Goal: Task Accomplishment & Management: Manage account settings

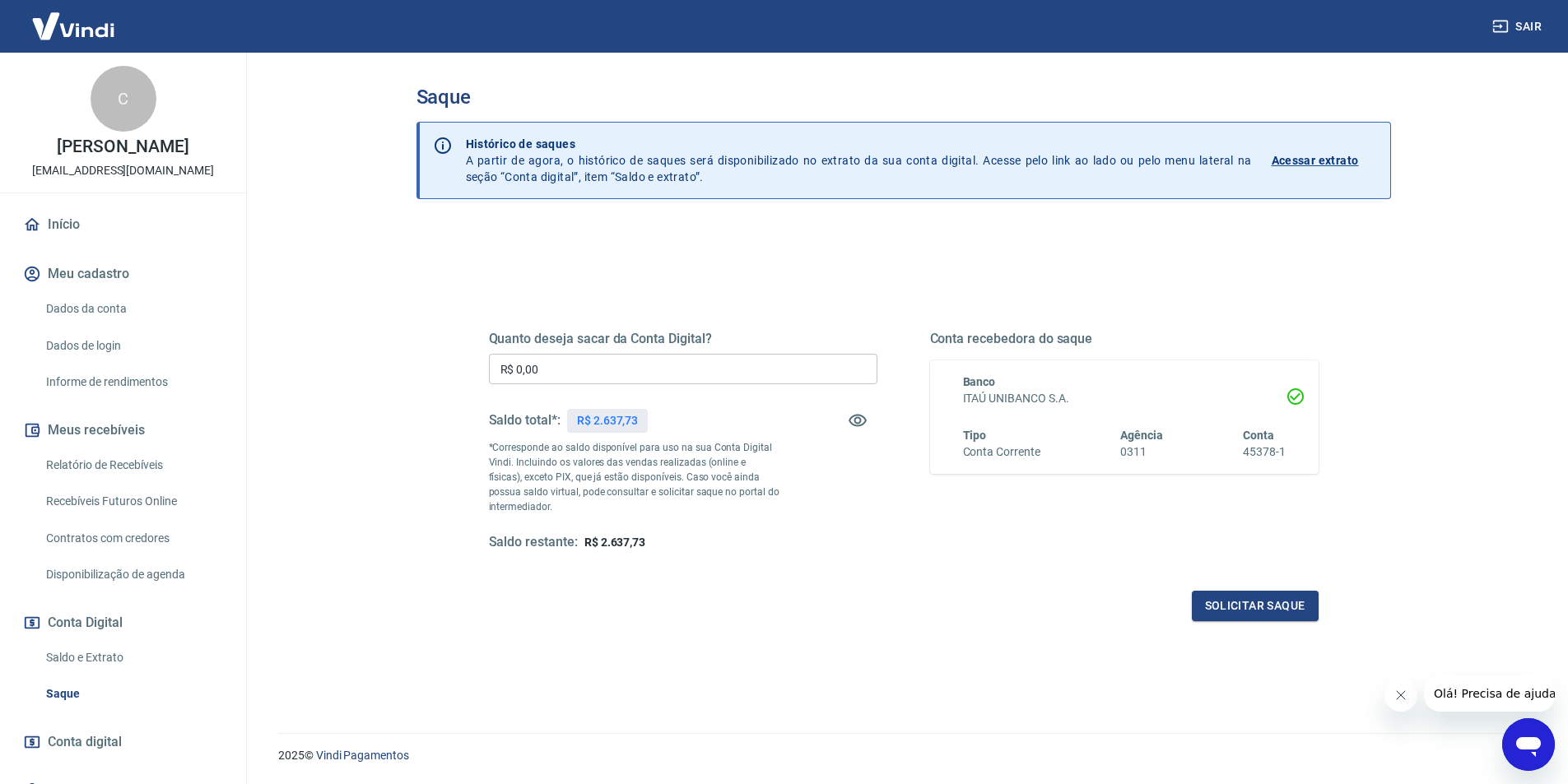
click at [542, 379] on input "R$ 0,00" at bounding box center [683, 369] width 389 height 31
type input "R$ 2.637,73"
click at [1252, 605] on button "Solicitar saque" at bounding box center [1254, 606] width 127 height 31
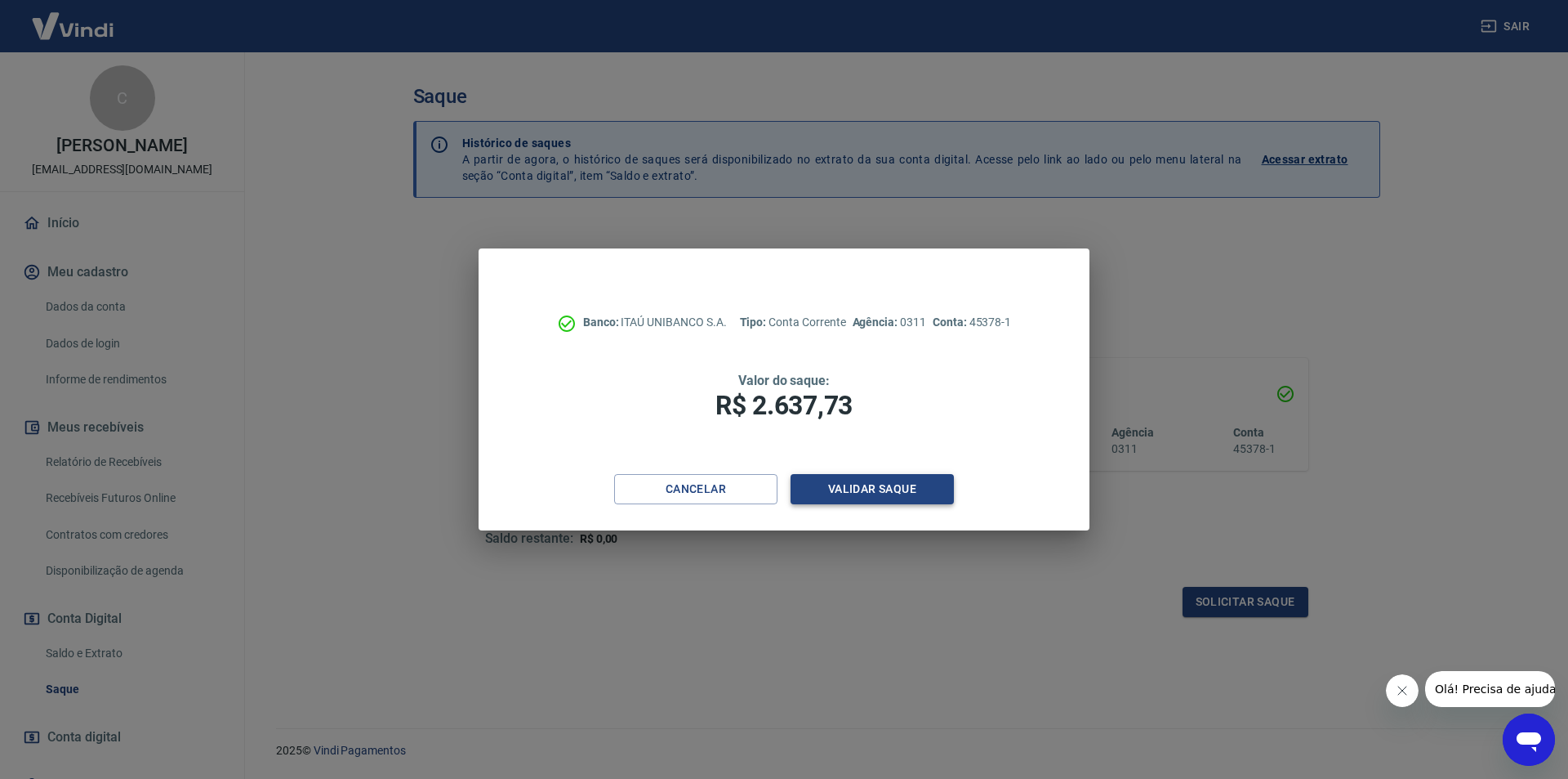
click at [853, 481] on button "Validar saque" at bounding box center [872, 489] width 163 height 31
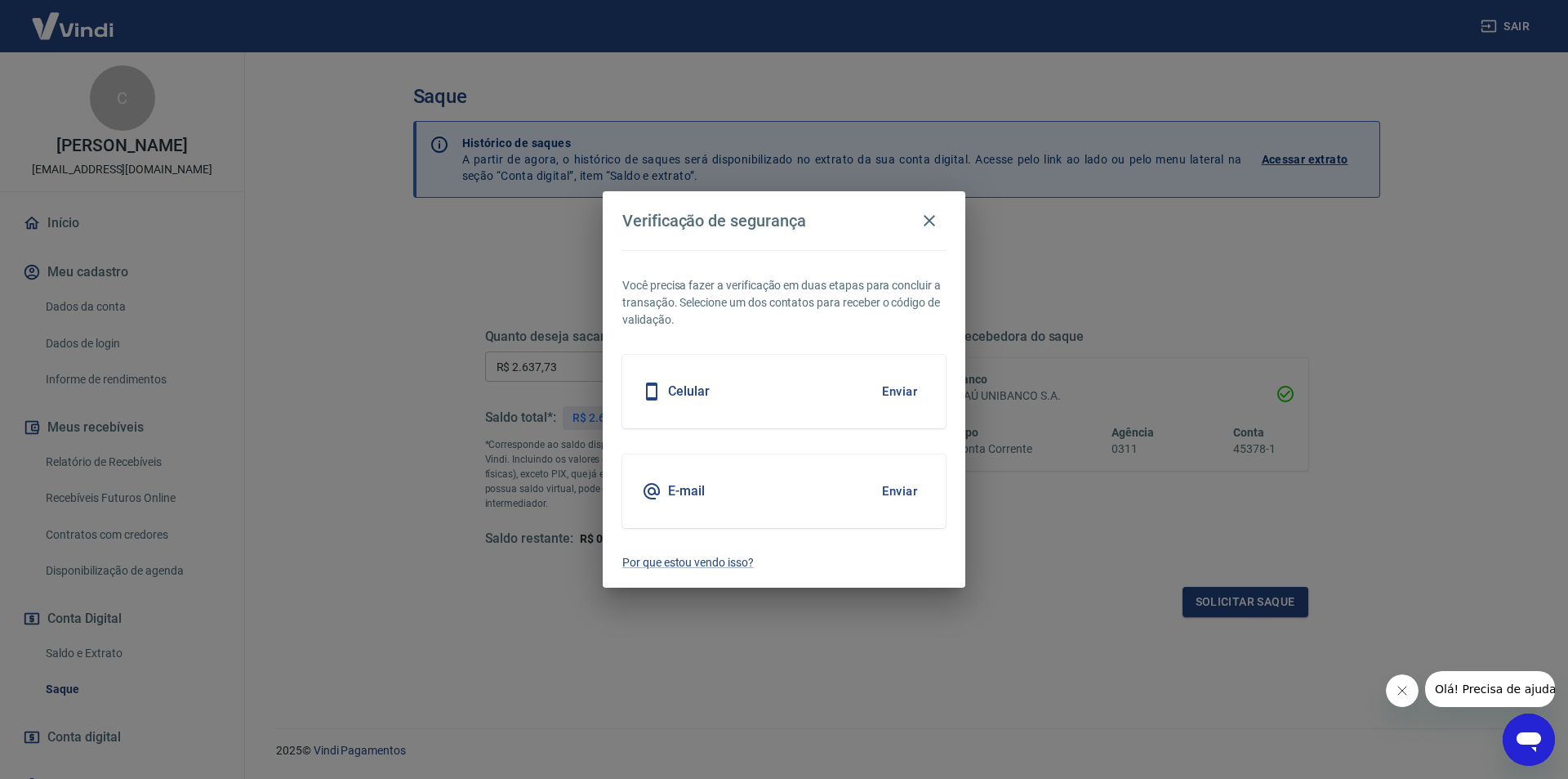
click at [891, 385] on button "Enviar" at bounding box center [899, 391] width 53 height 35
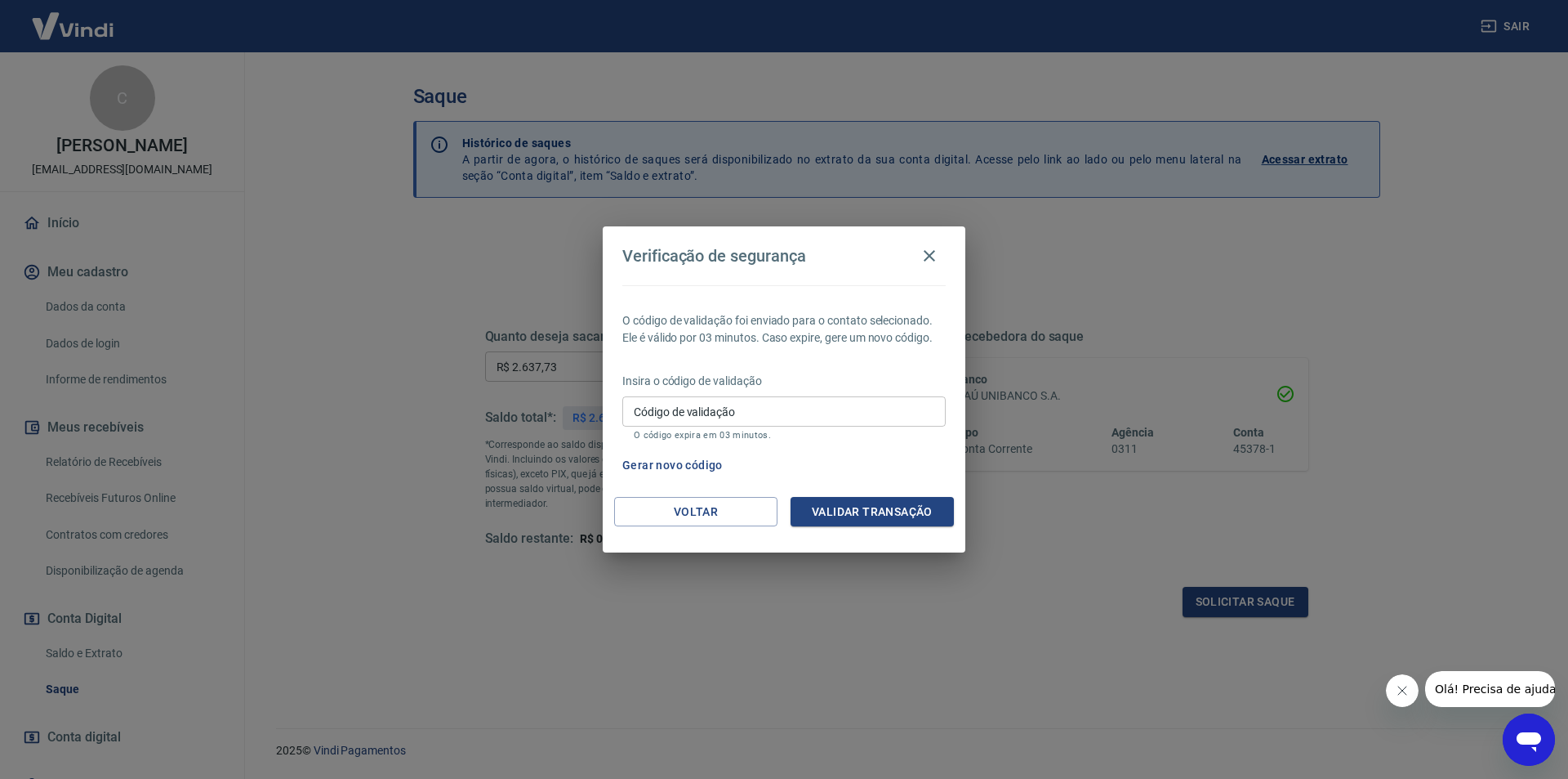
click at [690, 463] on button "Gerar novo código" at bounding box center [672, 465] width 114 height 31
click at [1364, 260] on div "Verificação de segurança O código de validação foi enviado para o contato selec…" at bounding box center [784, 389] width 1568 height 779
click at [923, 257] on icon "button" at bounding box center [930, 255] width 20 height 20
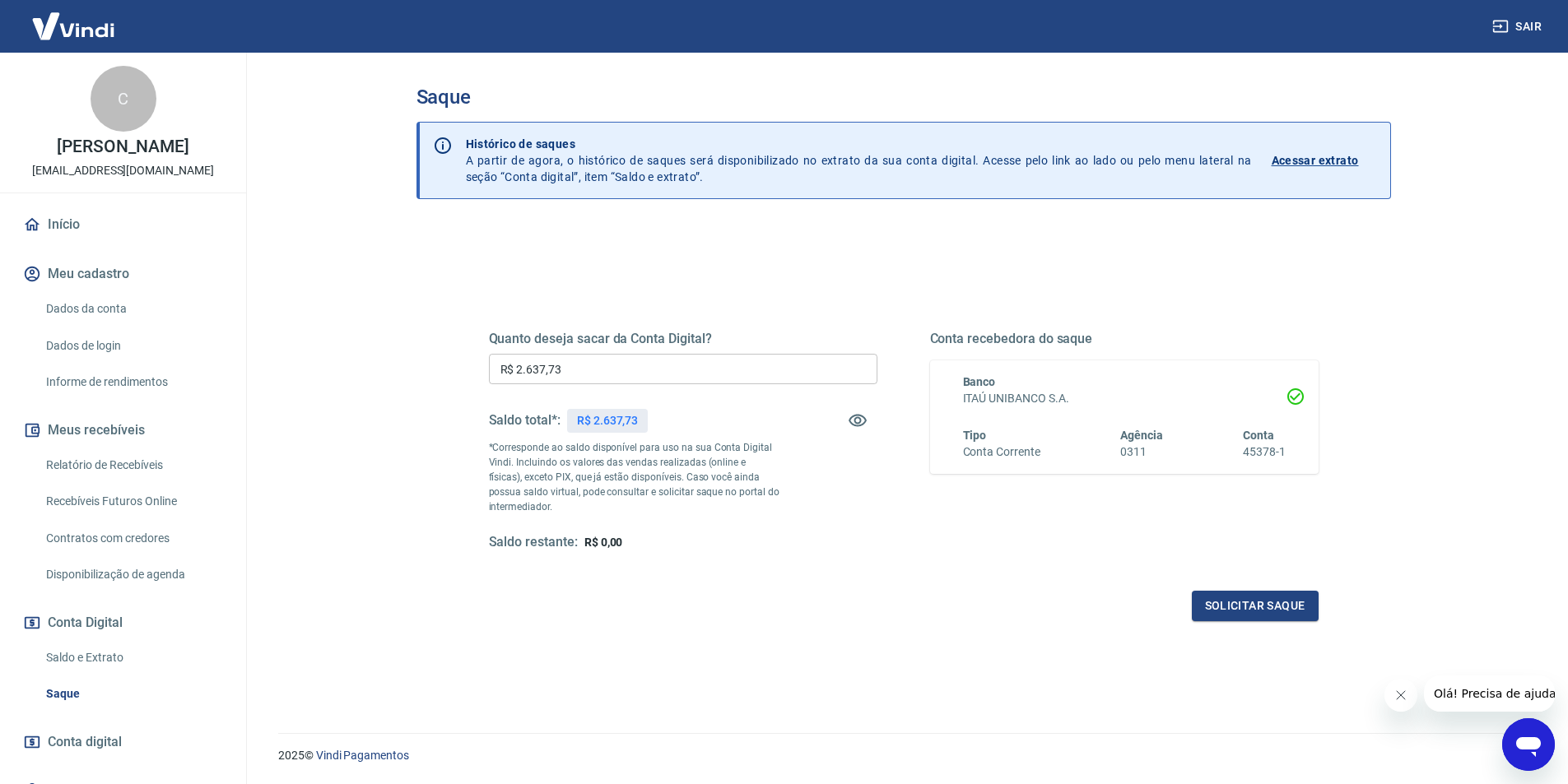
click at [1231, 621] on div "Quanto deseja sacar da Conta Digital? R$ 2.637,73 ​ Saldo total*: R$ 2.637,73 *…" at bounding box center [904, 449] width 869 height 383
click at [1231, 611] on button "Solicitar saque" at bounding box center [1254, 606] width 127 height 31
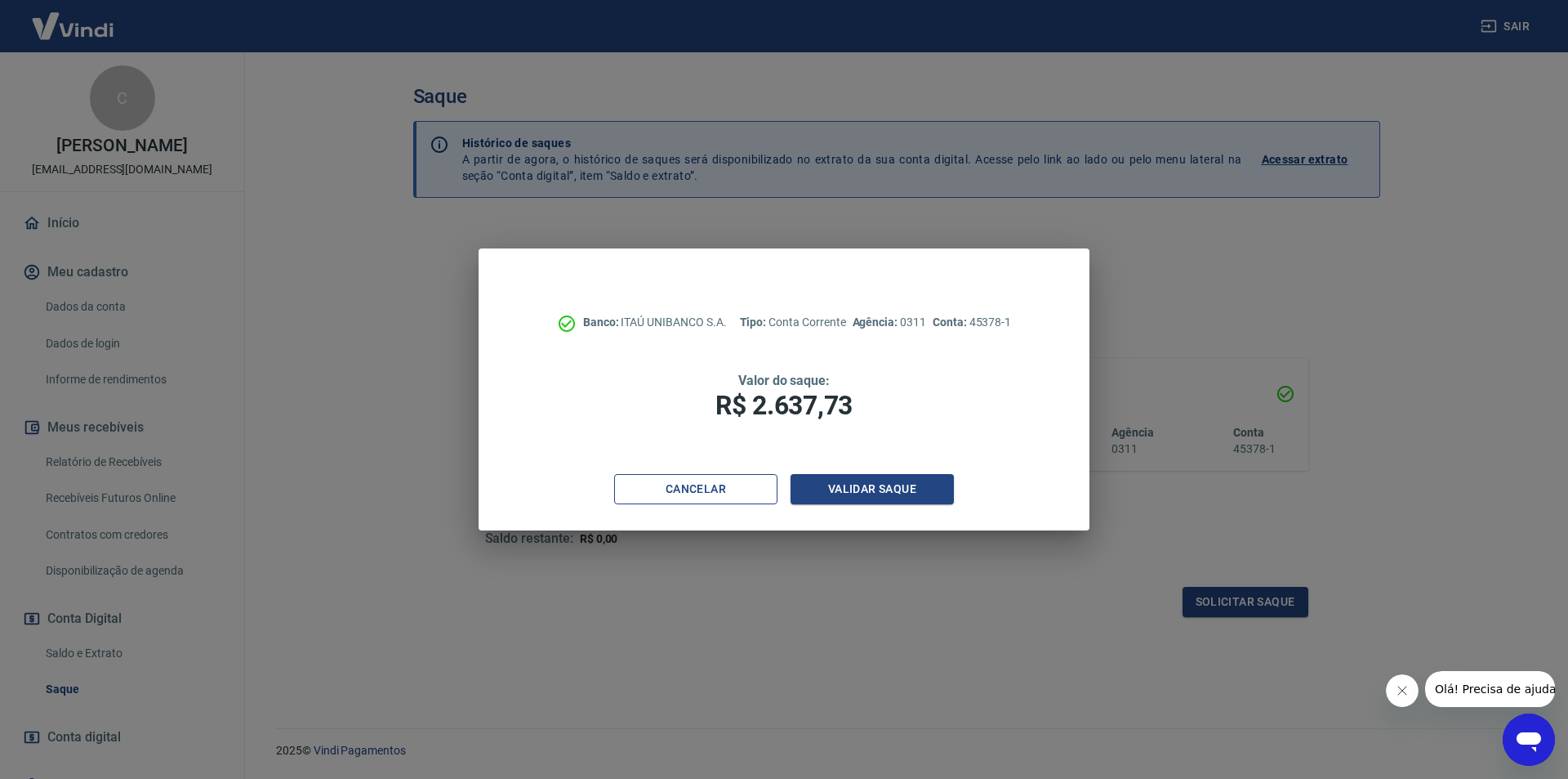
click at [723, 491] on button "Cancelar" at bounding box center [695, 489] width 163 height 31
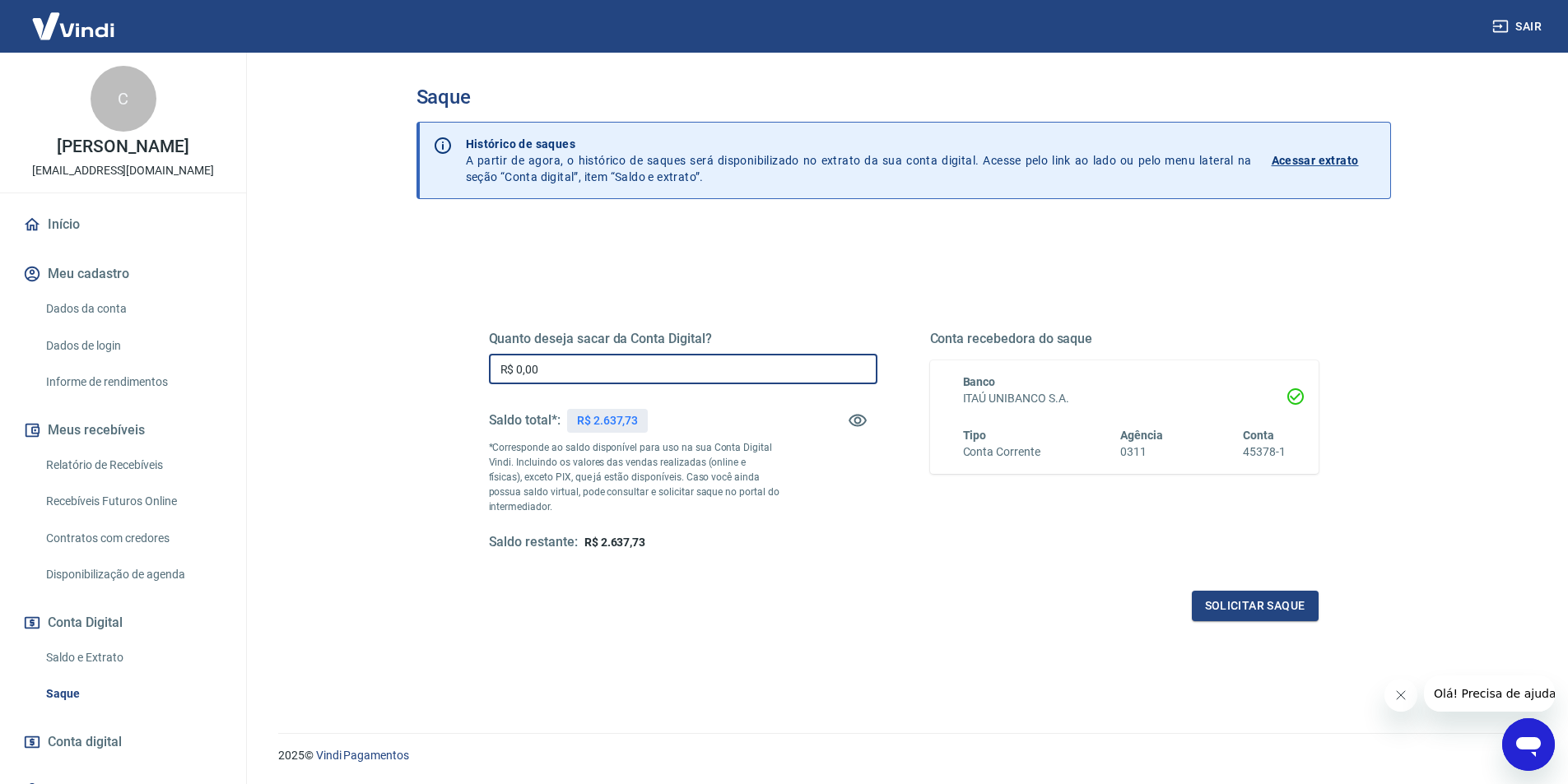
click at [607, 369] on input "R$ 0,00" at bounding box center [683, 369] width 389 height 31
type input "R$ 2.637,73"
click at [1219, 609] on button "Solicitar saque" at bounding box center [1254, 606] width 127 height 31
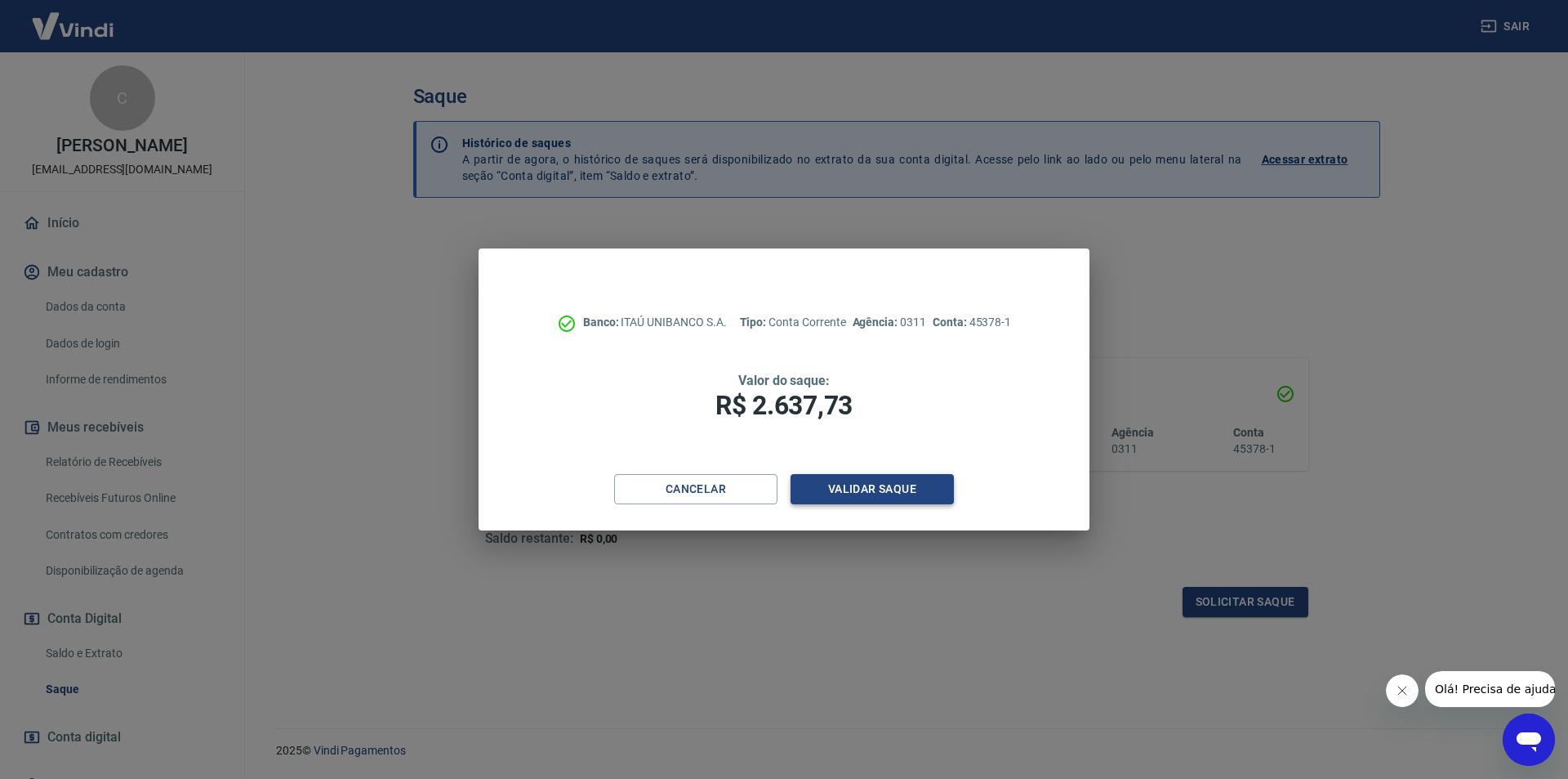
click at [901, 489] on button "Validar saque" at bounding box center [872, 489] width 163 height 31
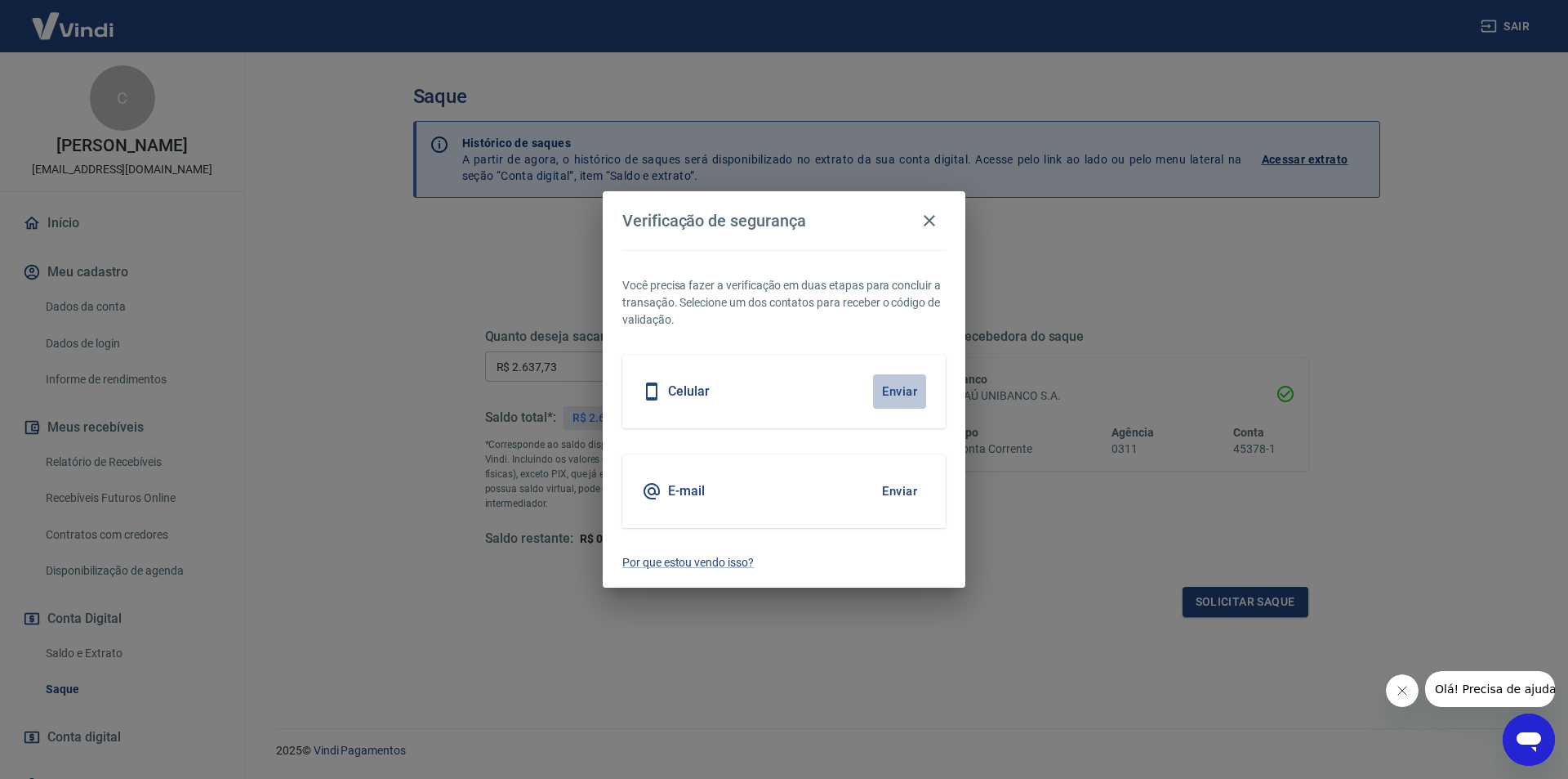
click at [891, 393] on button "Enviar" at bounding box center [899, 391] width 53 height 35
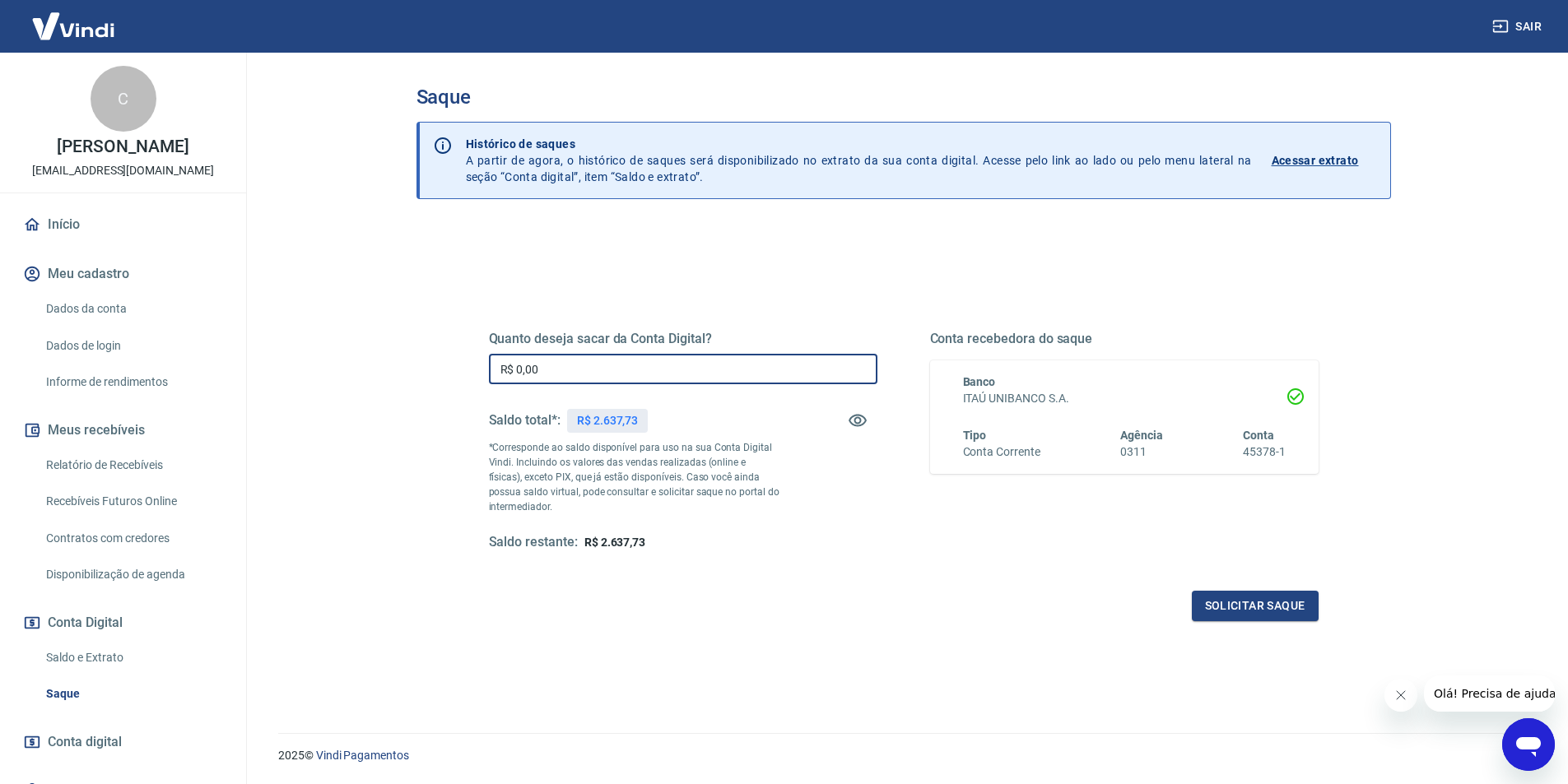
click at [621, 368] on input "R$ 0,00" at bounding box center [683, 369] width 389 height 31
type input "R$ 2.637,73"
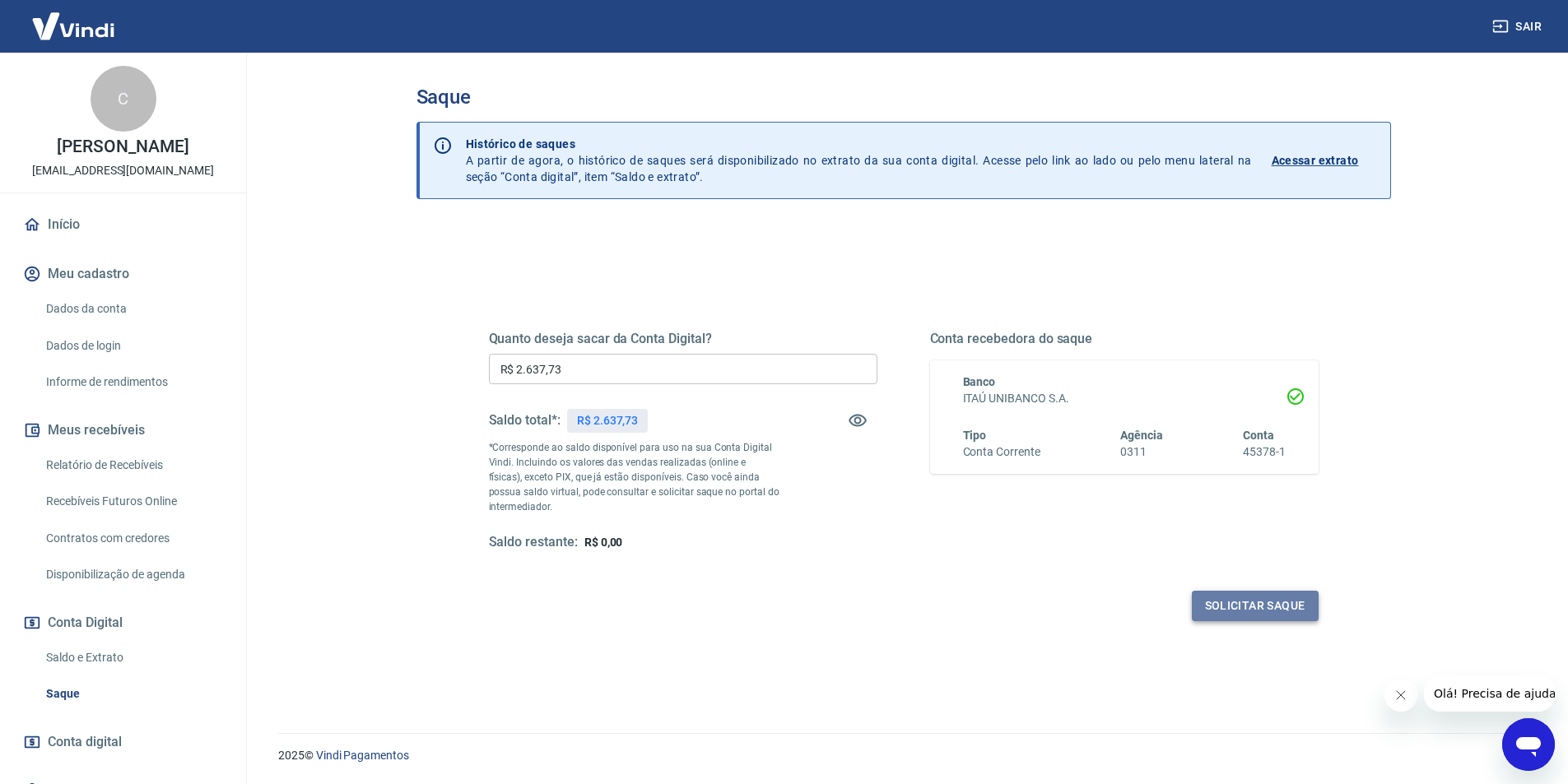
click at [1272, 602] on button "Solicitar saque" at bounding box center [1254, 606] width 127 height 31
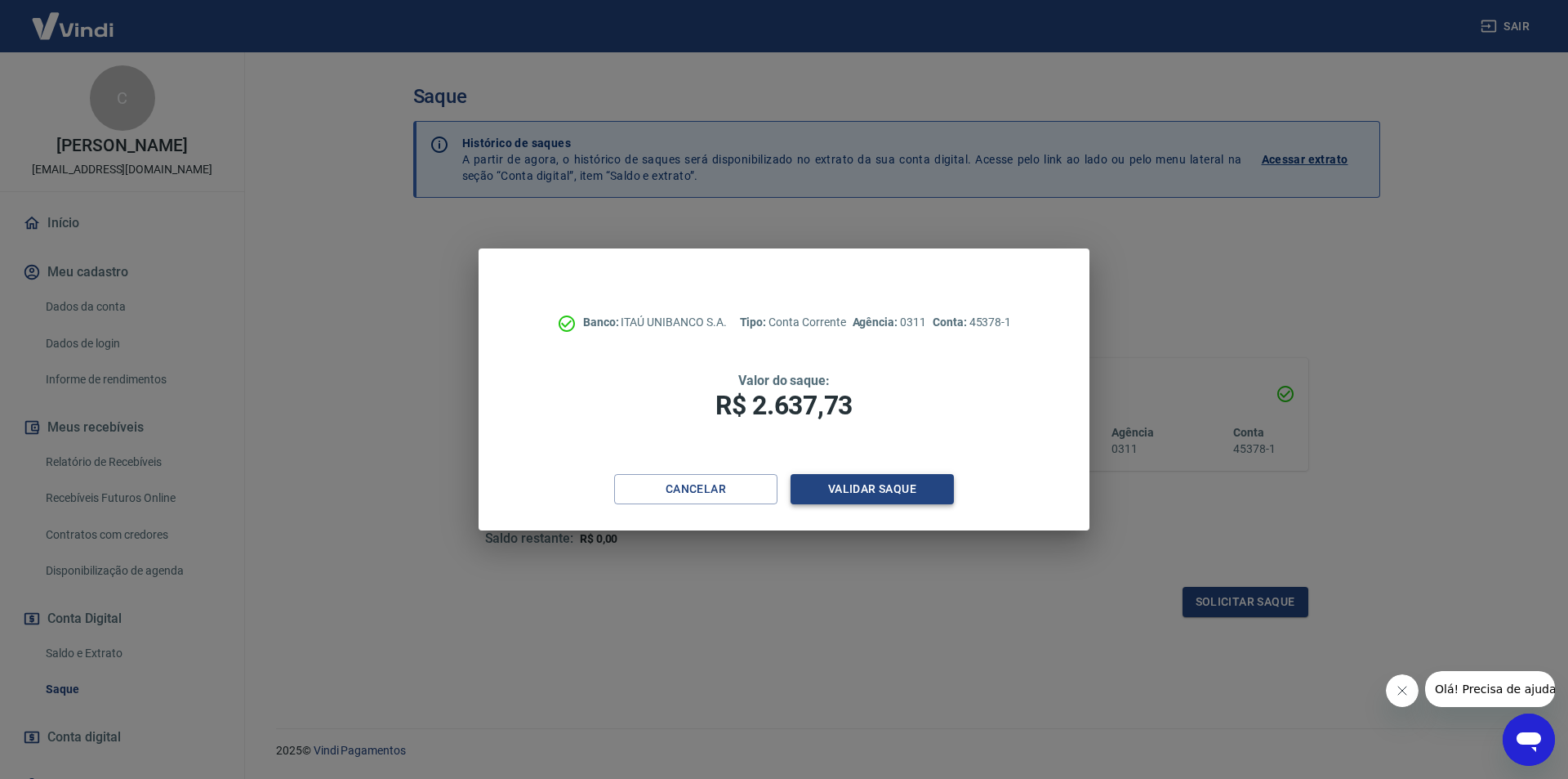
click at [875, 487] on button "Validar saque" at bounding box center [872, 489] width 163 height 31
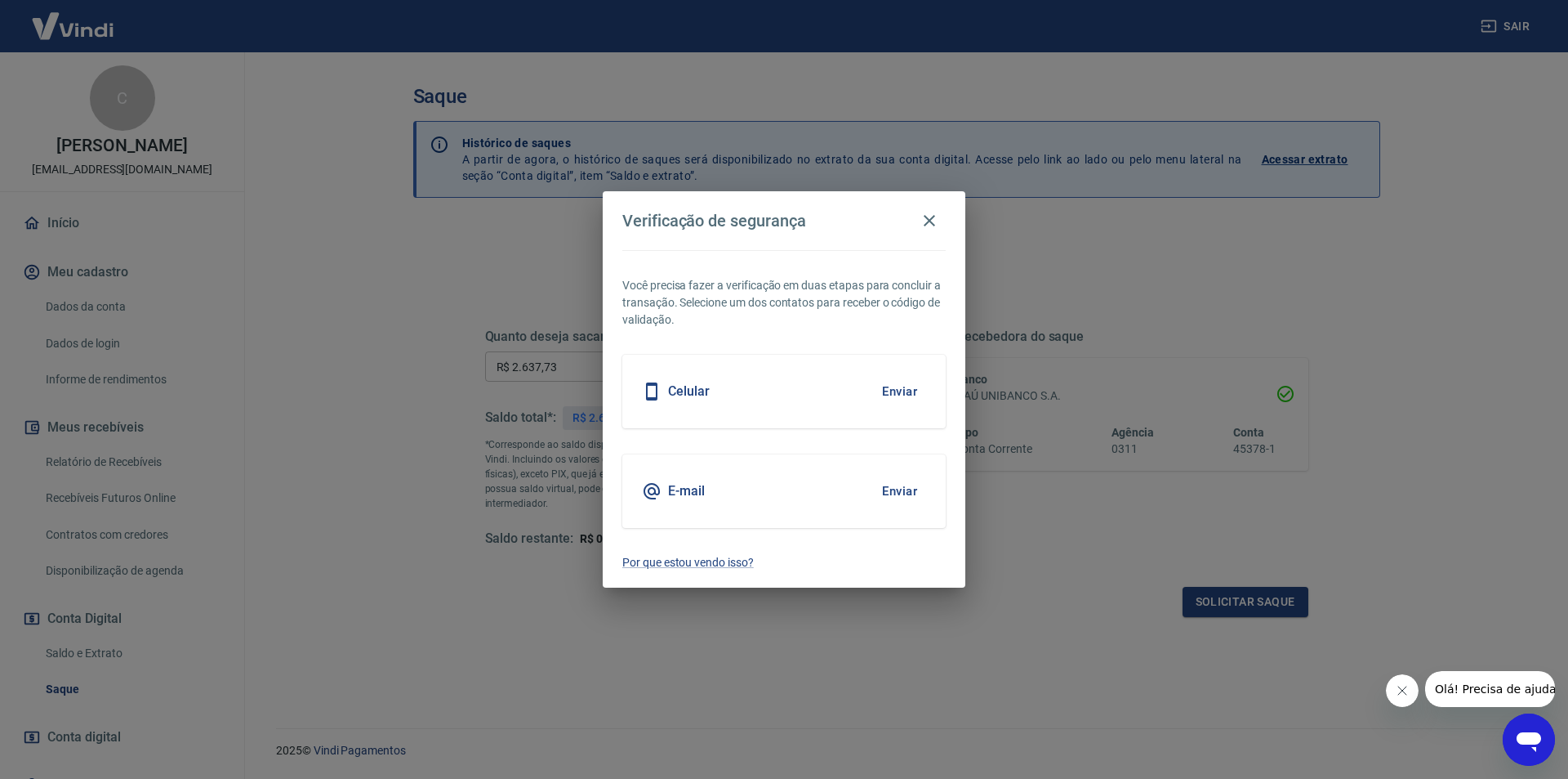
click at [821, 487] on div "E-mail Enviar" at bounding box center [784, 491] width 323 height 73
click at [904, 485] on button "Enviar" at bounding box center [899, 491] width 53 height 35
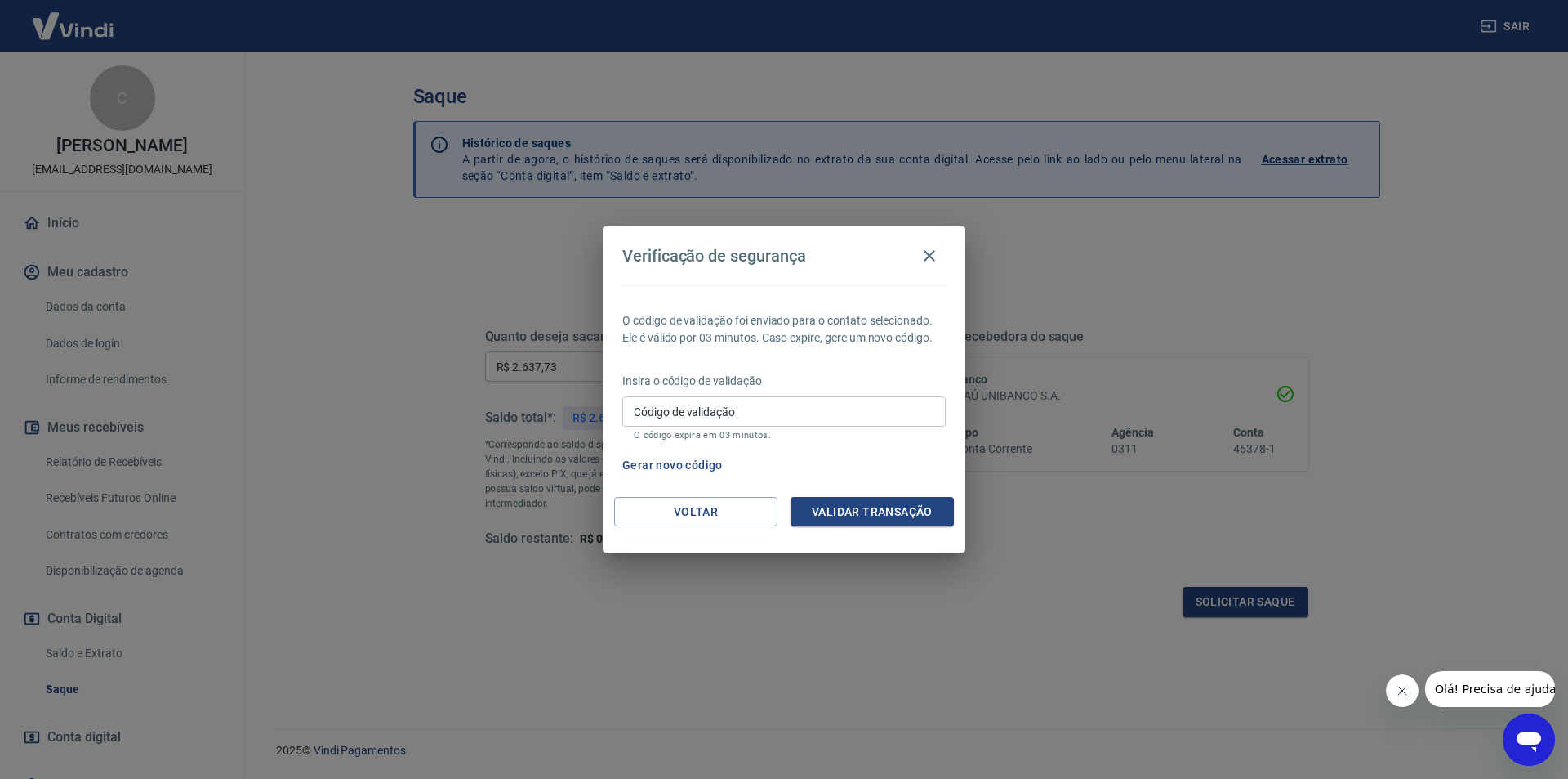
drag, startPoint x: 739, startPoint y: 416, endPoint x: 748, endPoint y: 419, distance: 9.5
click at [739, 416] on input "Código de validação" at bounding box center [784, 411] width 323 height 31
paste input "708477"
type input "708477"
click at [869, 501] on button "Validar transação" at bounding box center [872, 512] width 163 height 31
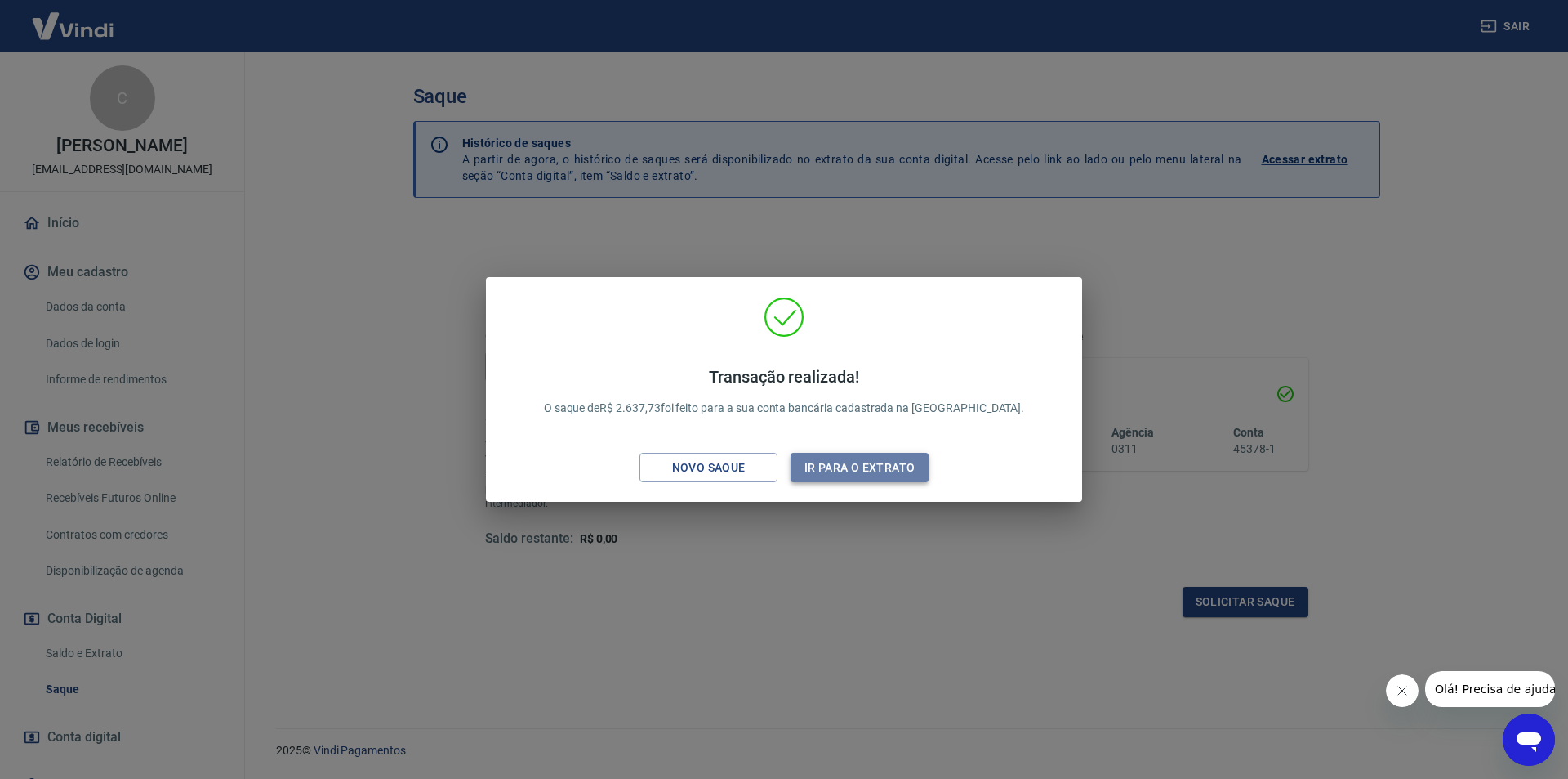
click at [845, 466] on button "Ir para o extrato" at bounding box center [860, 467] width 138 height 31
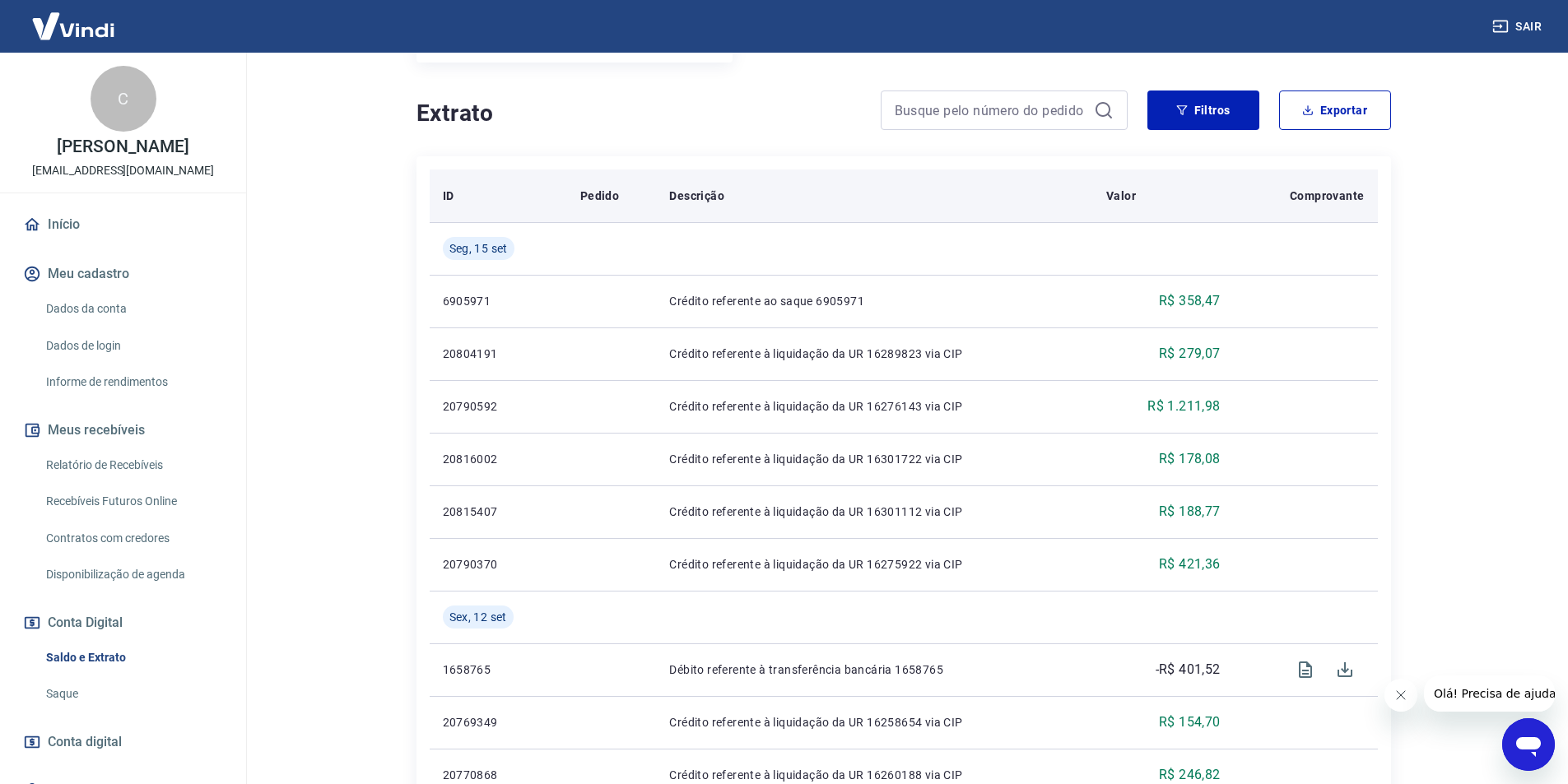
scroll to position [493, 0]
